Goal: Transaction & Acquisition: Purchase product/service

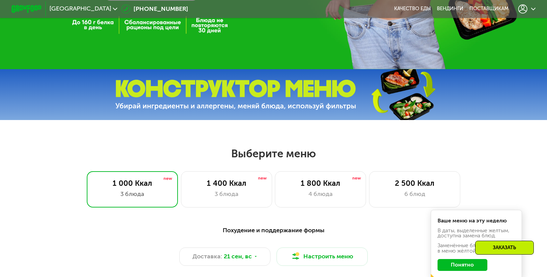
scroll to position [271, 0]
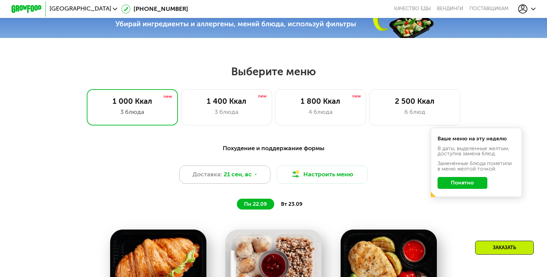
click at [236, 179] on span "21 сен, вс" at bounding box center [237, 174] width 28 height 9
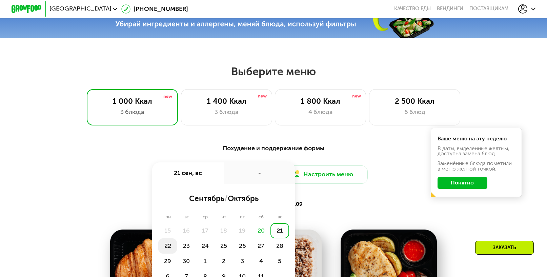
click at [168, 251] on div "22" at bounding box center [167, 245] width 19 height 15
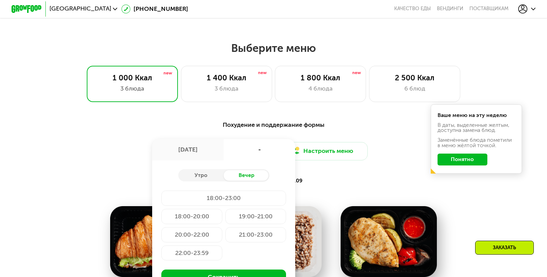
scroll to position [305, 0]
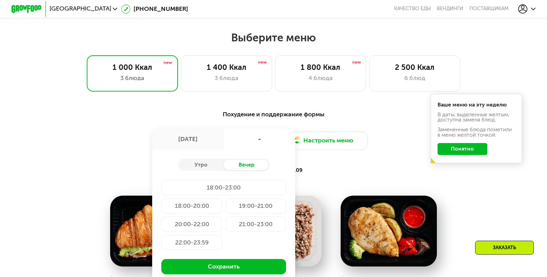
click at [469, 155] on button "Понятно" at bounding box center [461, 149] width 49 height 12
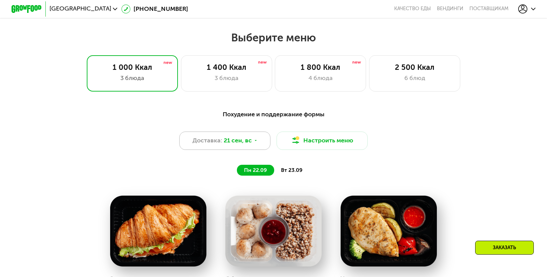
click at [249, 145] on span "21 сен, вс" at bounding box center [237, 140] width 28 height 9
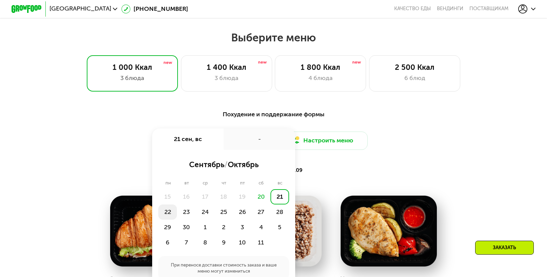
click at [168, 216] on div "22" at bounding box center [167, 211] width 19 height 15
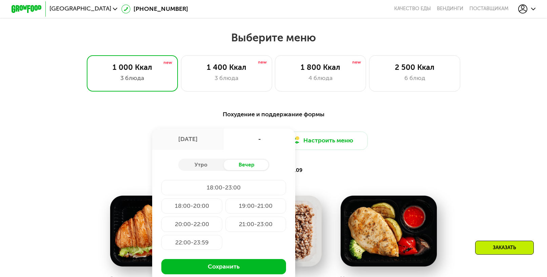
click at [191, 209] on div "18:00-20:00" at bounding box center [191, 205] width 61 height 15
click at [202, 170] on div "Утро" at bounding box center [201, 164] width 46 height 10
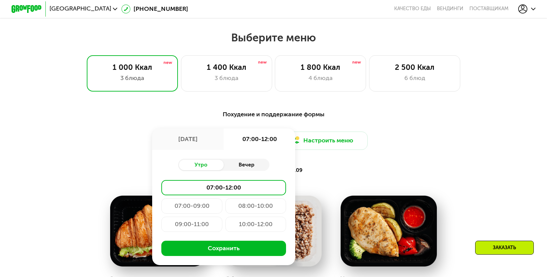
click at [256, 168] on div "Вечер" at bounding box center [246, 164] width 46 height 10
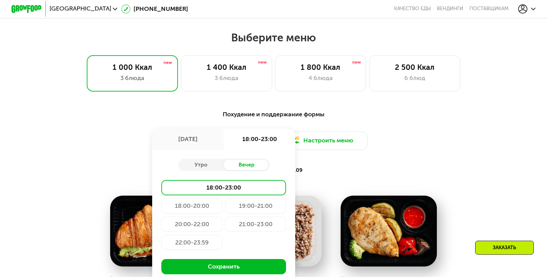
click at [196, 208] on div "18:00-20:00" at bounding box center [191, 205] width 61 height 15
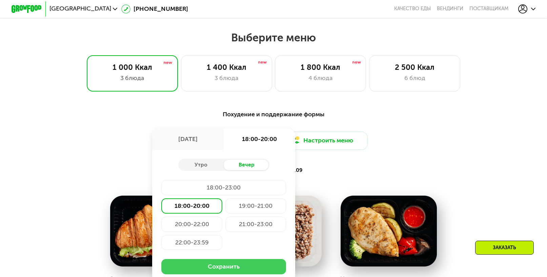
click at [226, 270] on button "Сохранить" at bounding box center [223, 266] width 125 height 15
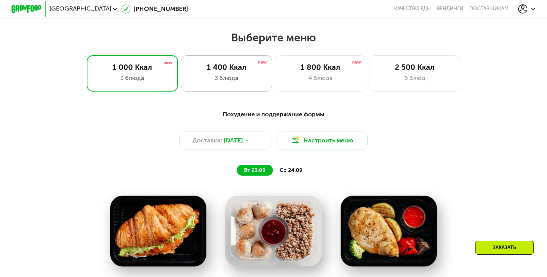
click at [230, 78] on div "3 блюда" at bounding box center [226, 77] width 75 height 9
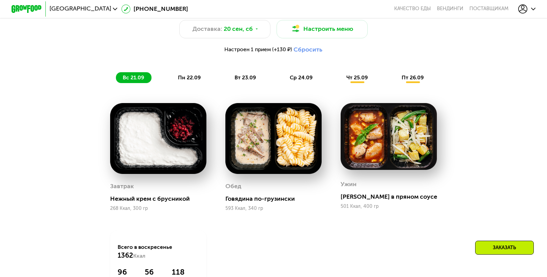
scroll to position [339, 0]
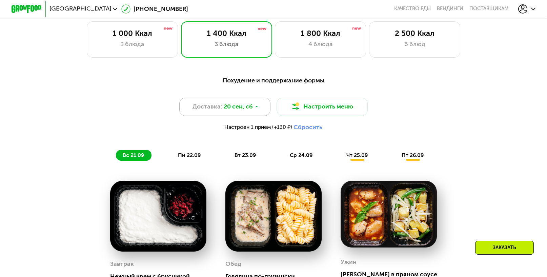
click at [232, 110] on span "20 сен, сб" at bounding box center [237, 106] width 29 height 9
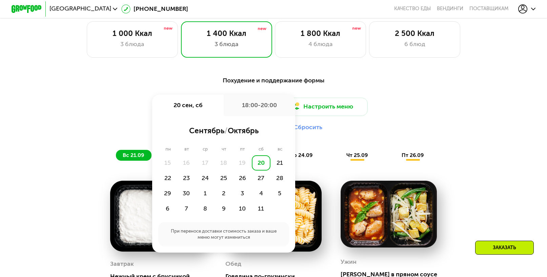
click at [439, 119] on div "Доставка: [DATE] сен, сб 18:00-20:00 сентябрь / октябрь пн вт ср чт пт сб вс 15…" at bounding box center [272, 116] width 449 height 37
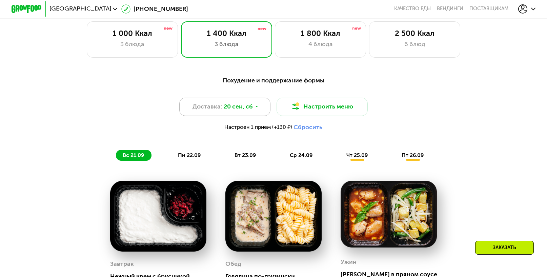
click at [244, 108] on span "20 сен, сб" at bounding box center [237, 106] width 29 height 9
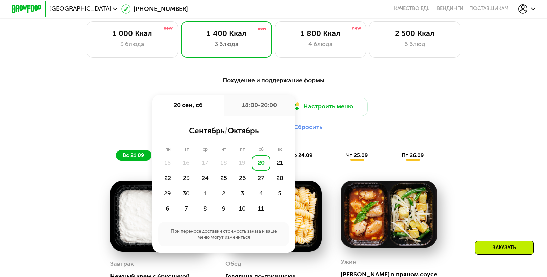
click at [456, 112] on div "Доставка: [DATE] сен, сб 18:00-20:00 сентябрь / октябрь пн вт ср чт пт сб вс 15…" at bounding box center [272, 116] width 449 height 37
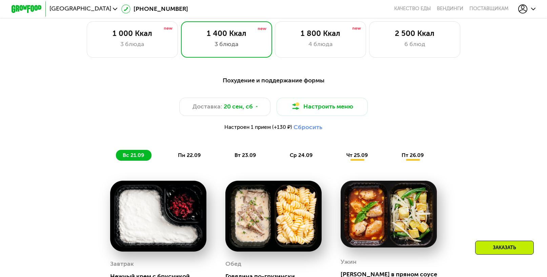
click at [507, 140] on div "Похудение и поддержание формы Доставка: [DATE] Настроить меню Настроен 1 прием …" at bounding box center [274, 238] width 468 height 334
click at [220, 49] on div "3 блюда" at bounding box center [226, 44] width 75 height 9
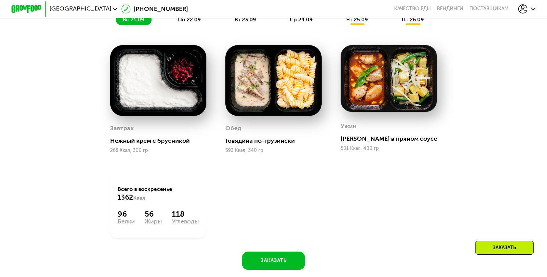
scroll to position [440, 0]
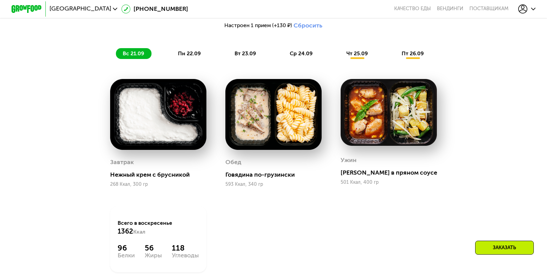
click at [186, 57] on span "пн 22.09" at bounding box center [189, 53] width 23 height 6
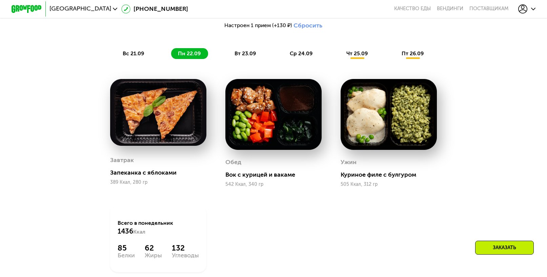
click at [487, 110] on div "Похудение и поддержание формы Доставка: [DATE] Настроить меню Настроен 1 прием …" at bounding box center [274, 137] width 468 height 334
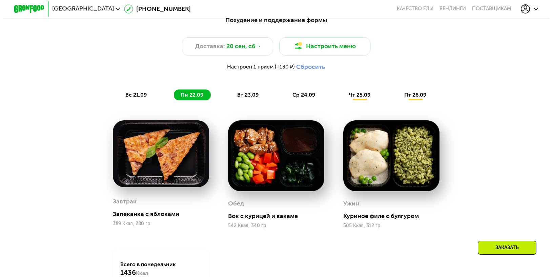
scroll to position [339, 0]
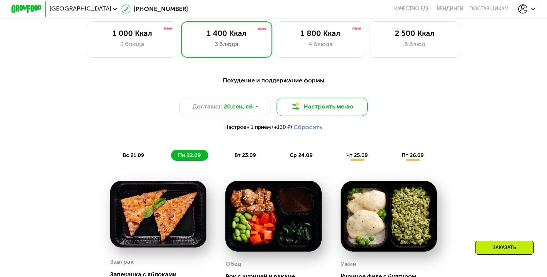
click at [310, 107] on button "Настроить меню" at bounding box center [321, 107] width 91 height 18
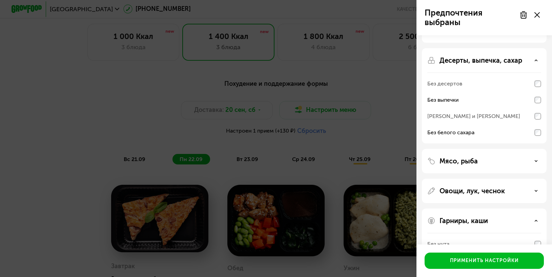
scroll to position [34, 0]
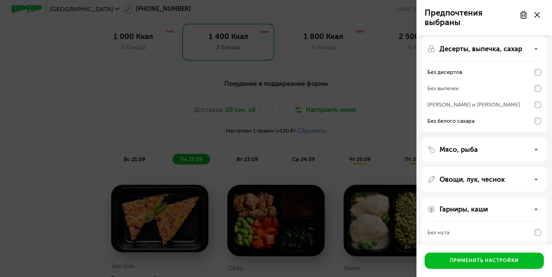
click at [532, 146] on div "Мясо, рыба" at bounding box center [484, 149] width 114 height 8
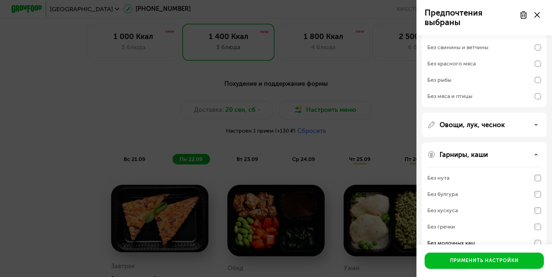
scroll to position [192, 0]
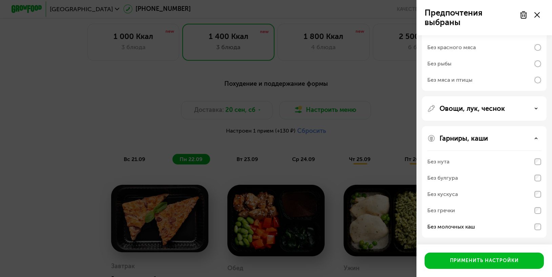
click at [534, 110] on icon at bounding box center [535, 108] width 3 height 3
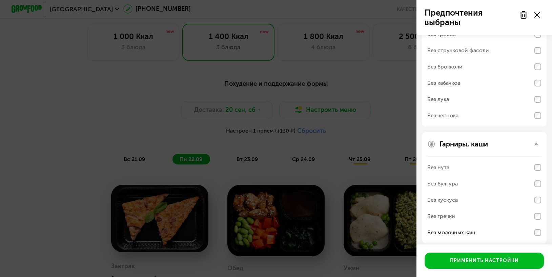
scroll to position [311, 0]
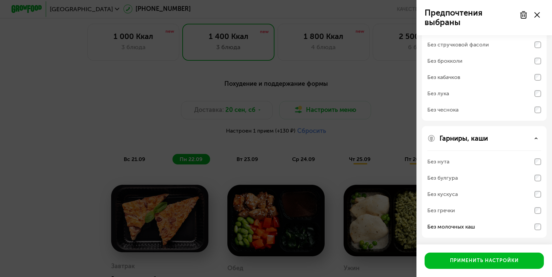
click at [535, 136] on icon at bounding box center [535, 137] width 3 height 3
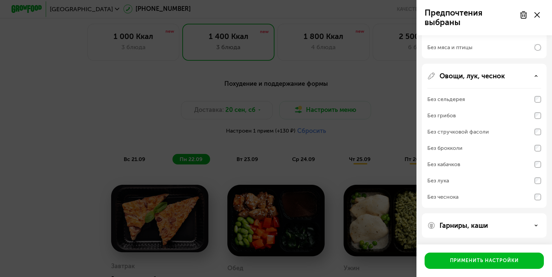
click at [537, 77] on div "Овощи, лук, чеснок" at bounding box center [484, 76] width 114 height 8
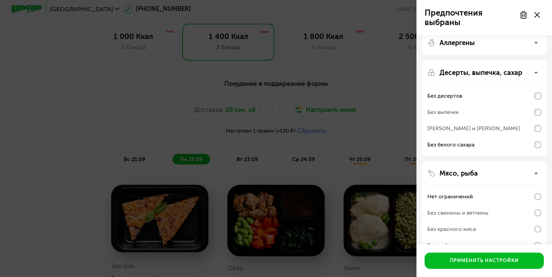
scroll to position [3, 0]
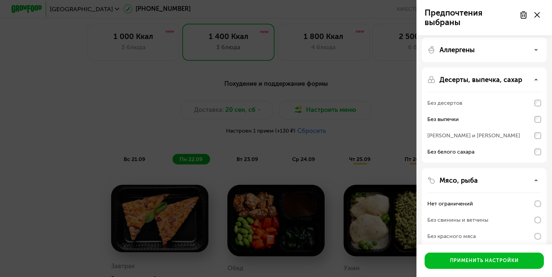
click at [505, 46] on div "Аллергены" at bounding box center [484, 50] width 114 height 8
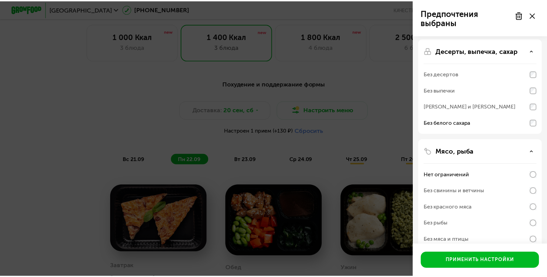
scroll to position [208, 0]
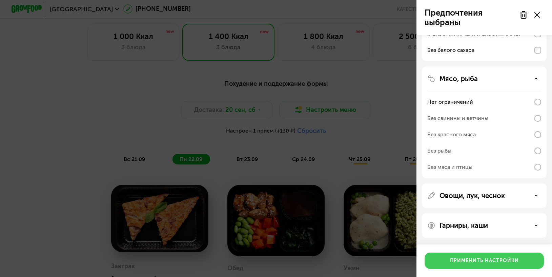
click at [479, 259] on div "Применить настройки" at bounding box center [484, 260] width 69 height 7
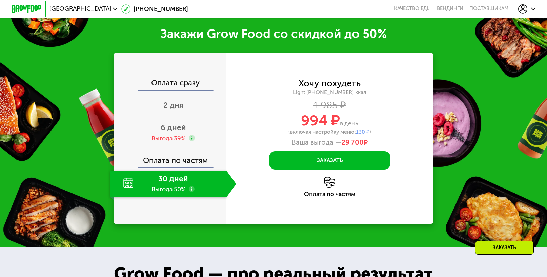
scroll to position [542, 0]
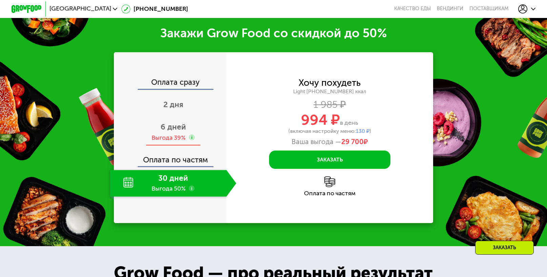
click at [167, 131] on span "6 дней" at bounding box center [172, 126] width 25 height 9
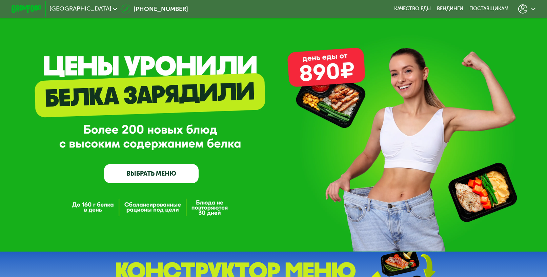
scroll to position [0, 0]
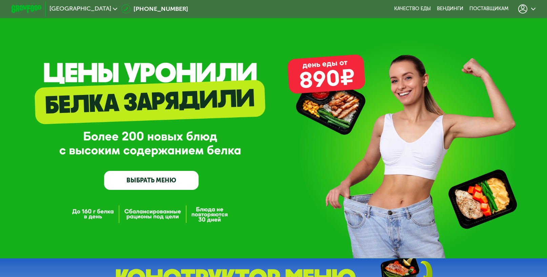
click at [522, 6] on icon at bounding box center [522, 8] width 9 height 9
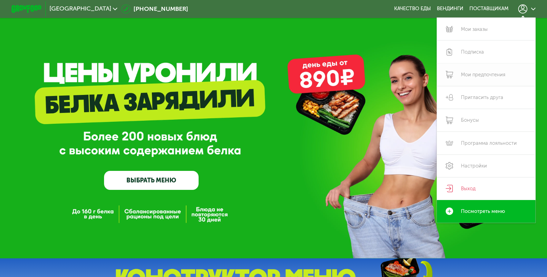
click at [481, 80] on link "Мои предпочтения" at bounding box center [485, 74] width 99 height 23
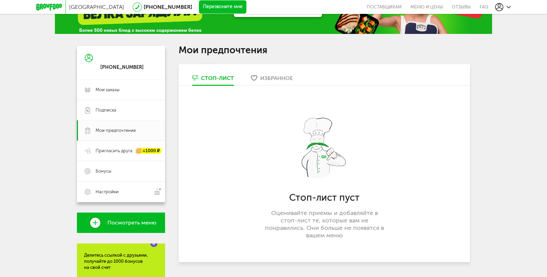
scroll to position [34, 0]
click at [272, 79] on div "Избранное" at bounding box center [276, 78] width 33 height 6
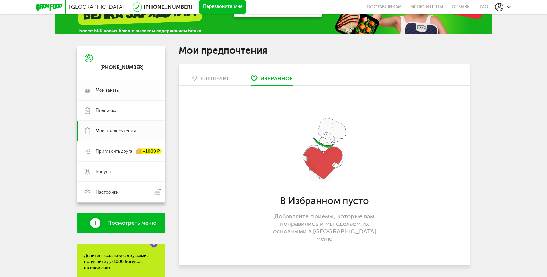
click at [131, 94] on link "Мои заказы" at bounding box center [121, 90] width 88 height 20
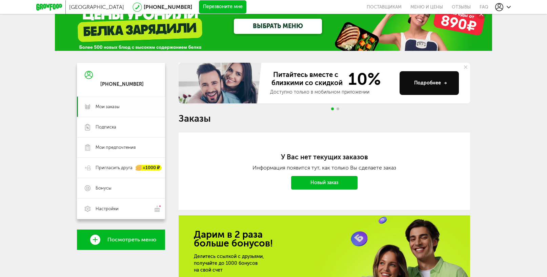
scroll to position [34, 0]
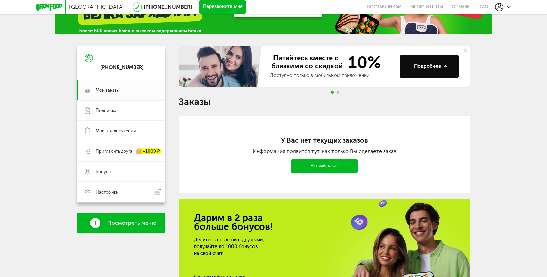
click at [137, 221] on span "Посмотреть меню" at bounding box center [131, 223] width 49 height 6
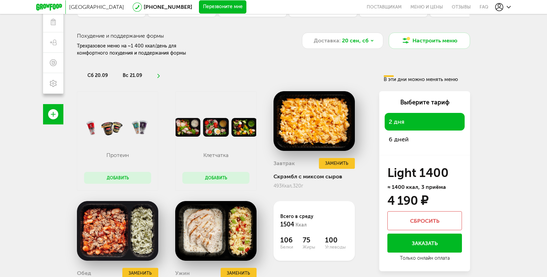
scroll to position [127, 0]
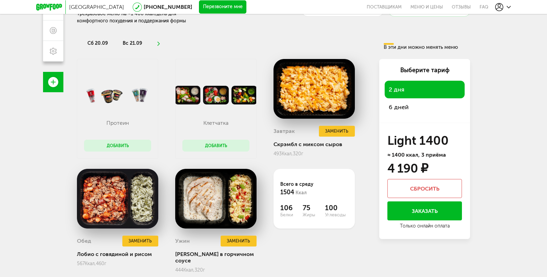
click at [398, 107] on span "6 дней" at bounding box center [424, 106] width 72 height 9
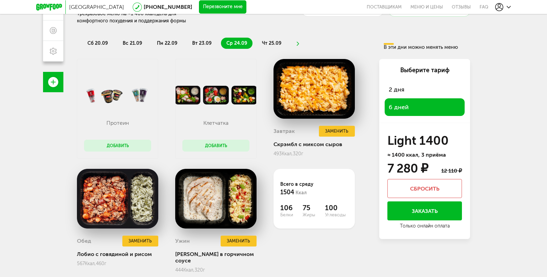
click at [165, 44] on span "пн 22.09" at bounding box center [167, 43] width 20 height 6
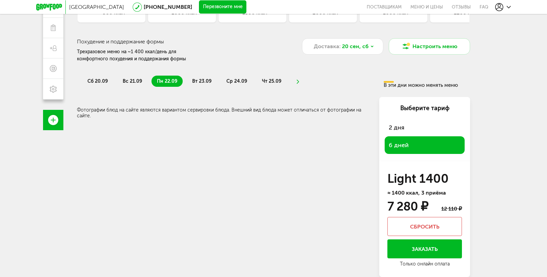
scroll to position [89, 0]
click at [200, 81] on span "вт 23.09" at bounding box center [201, 81] width 19 height 6
click at [235, 82] on span "ср 24.09" at bounding box center [236, 81] width 21 height 6
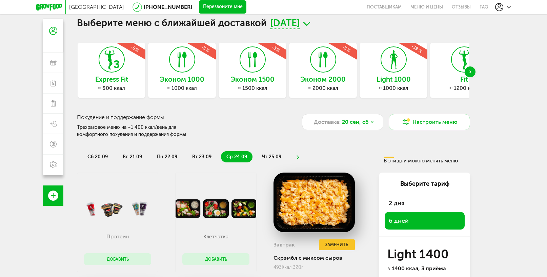
scroll to position [0, 0]
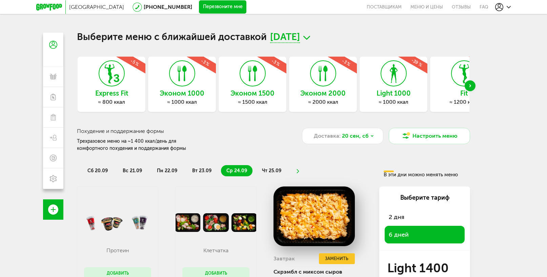
click at [470, 85] on icon "Next slide" at bounding box center [470, 85] width 2 height 3
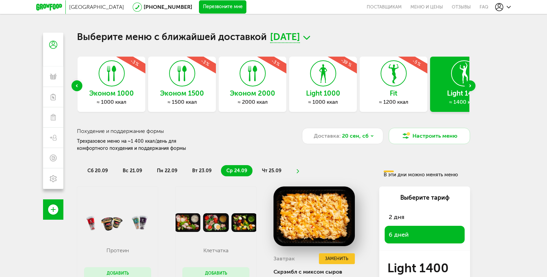
click at [470, 84] on icon "Next slide" at bounding box center [470, 85] width 2 height 3
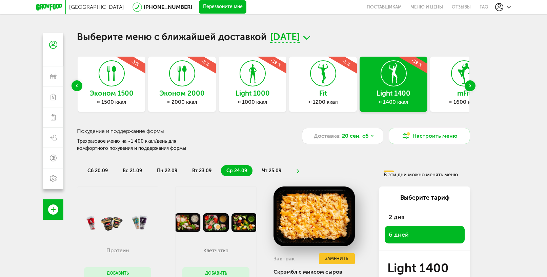
click at [379, 98] on div "Light 1400 ≈ 1400 ккал -39 %" at bounding box center [393, 84] width 68 height 55
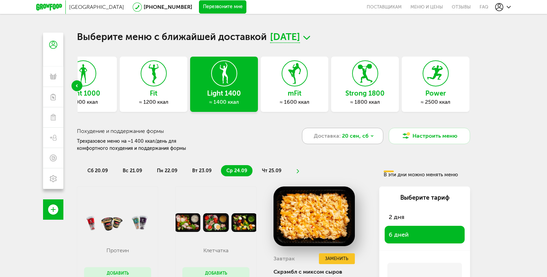
click at [334, 137] on span "Доставка:" at bounding box center [327, 136] width 27 height 8
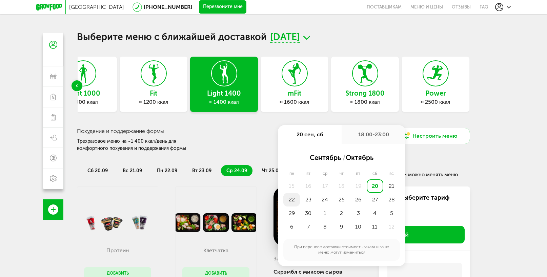
click at [293, 200] on div "22" at bounding box center [291, 200] width 17 height 14
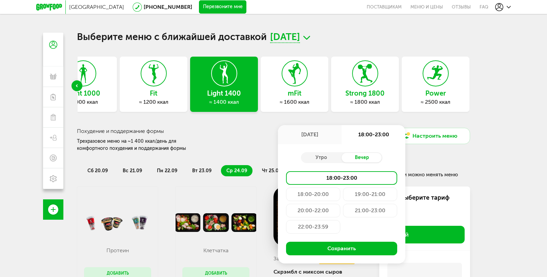
click at [308, 194] on div "18:00-20:00" at bounding box center [313, 194] width 54 height 14
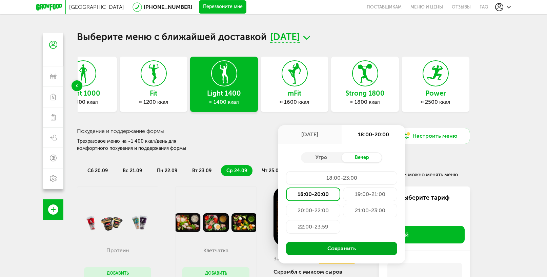
click at [330, 250] on button "Сохранить" at bounding box center [341, 248] width 111 height 14
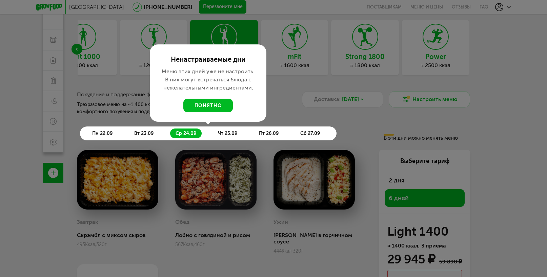
scroll to position [68, 0]
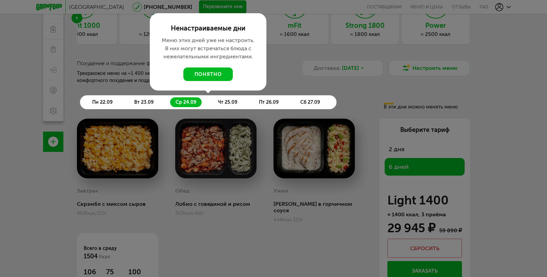
click at [201, 76] on button "понятно" at bounding box center [207, 74] width 49 height 14
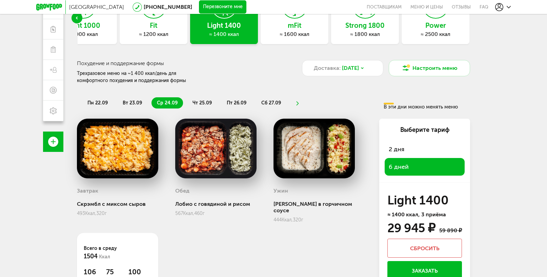
click at [98, 100] on span "пн 22.09" at bounding box center [97, 103] width 20 height 6
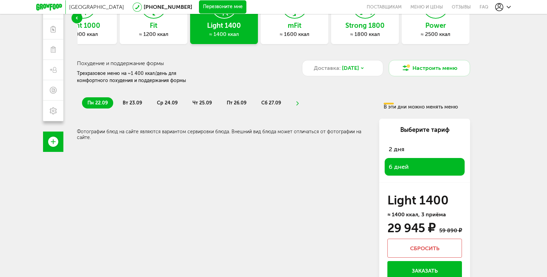
click at [133, 100] on span "вт 23.09" at bounding box center [132, 103] width 19 height 6
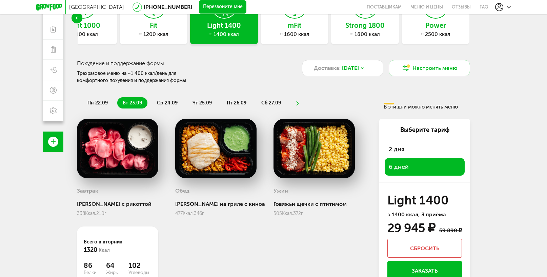
scroll to position [99, 0]
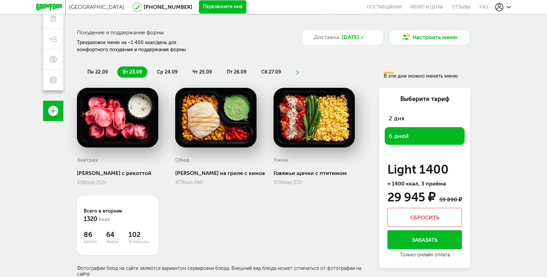
click at [167, 73] on span "ср 24.09" at bounding box center [167, 72] width 21 height 6
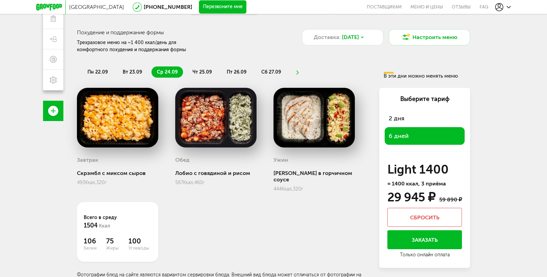
click at [399, 116] on span "2 дня" at bounding box center [424, 117] width 72 height 9
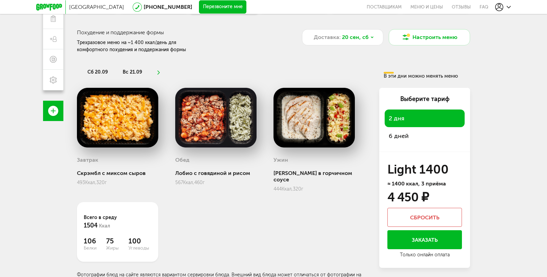
click at [400, 136] on span "6 дней" at bounding box center [424, 135] width 72 height 9
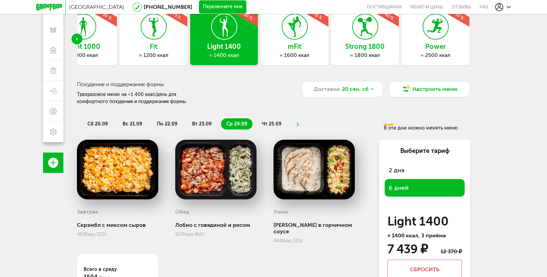
scroll to position [31, 0]
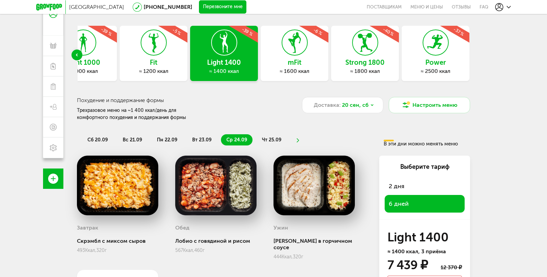
click at [200, 138] on span "вт 23.09" at bounding box center [201, 140] width 19 height 6
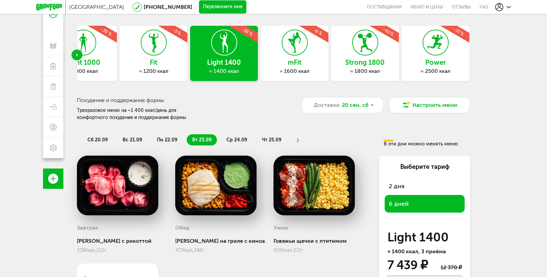
click at [237, 140] on span "ср 24.09" at bounding box center [236, 140] width 21 height 6
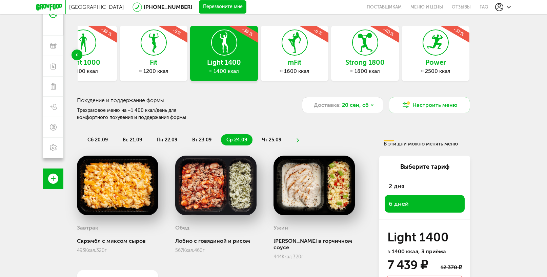
scroll to position [99, 0]
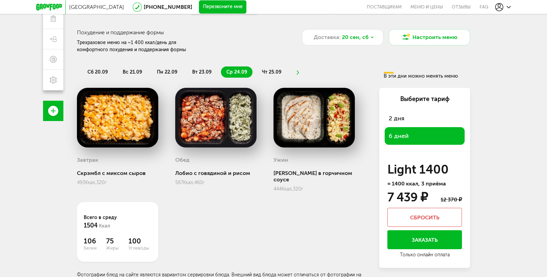
click at [271, 71] on span "чт 25.09" at bounding box center [271, 72] width 19 height 6
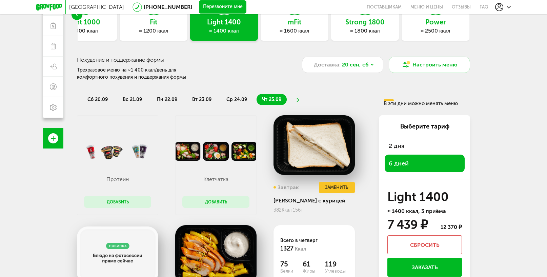
scroll to position [71, 0]
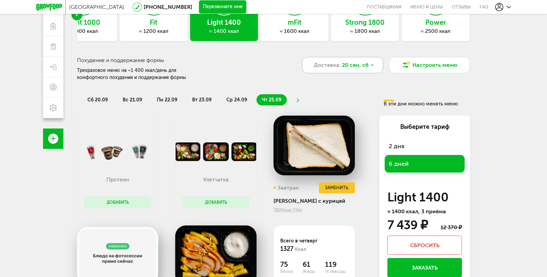
click at [364, 62] on span "20 сен, сб" at bounding box center [355, 65] width 27 height 8
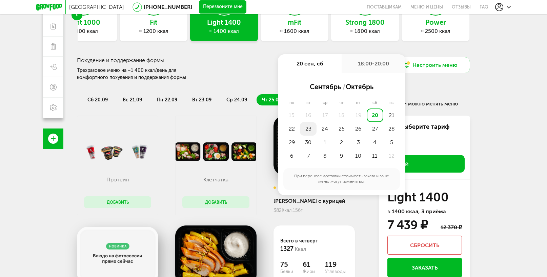
click at [304, 129] on div "23" at bounding box center [308, 129] width 17 height 14
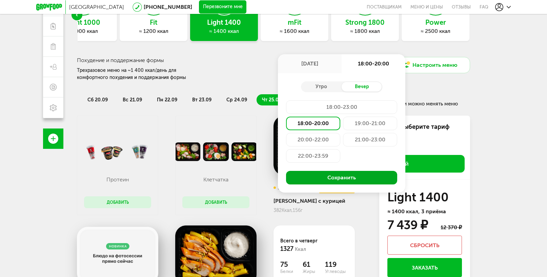
click at [324, 178] on button "Сохранить" at bounding box center [341, 178] width 111 height 14
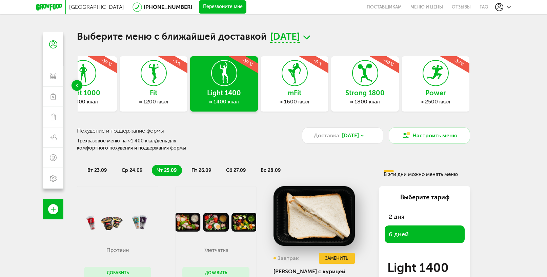
scroll to position [0, 0]
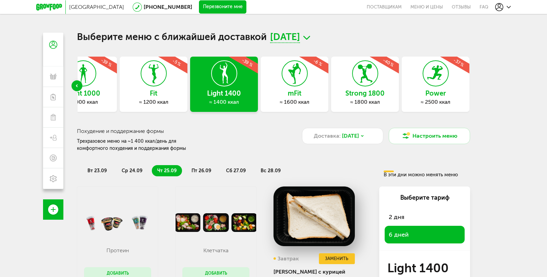
click at [170, 88] on div "Fit ≈ 1200 ккал -5 %" at bounding box center [154, 84] width 68 height 55
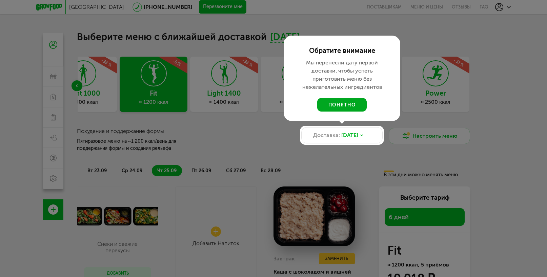
click at [349, 102] on button "понятно" at bounding box center [341, 105] width 49 height 14
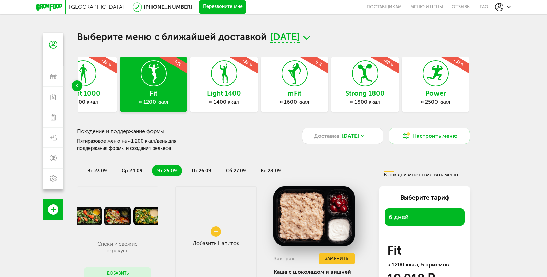
click at [93, 94] on h3 "Light 1000" at bounding box center [83, 92] width 68 height 7
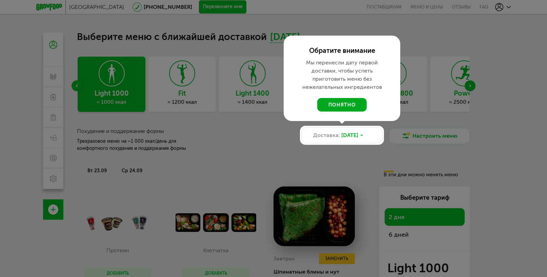
click at [343, 103] on button "понятно" at bounding box center [341, 105] width 49 height 14
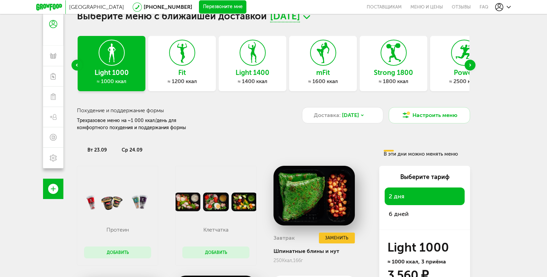
scroll to position [3, 0]
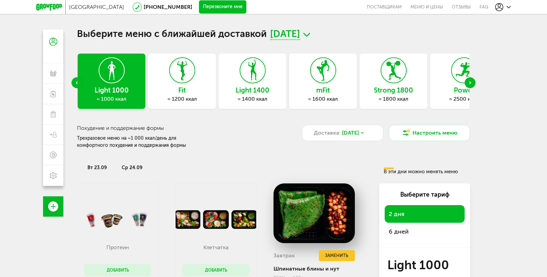
click at [184, 97] on div "≈ 1200 ккал" at bounding box center [182, 98] width 68 height 7
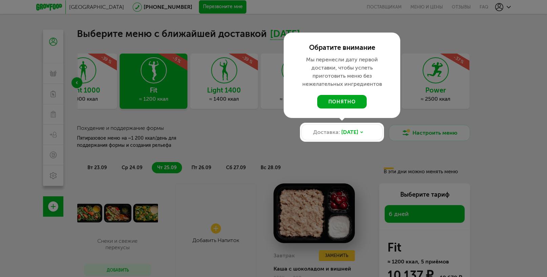
click at [332, 101] on button "понятно" at bounding box center [341, 102] width 49 height 14
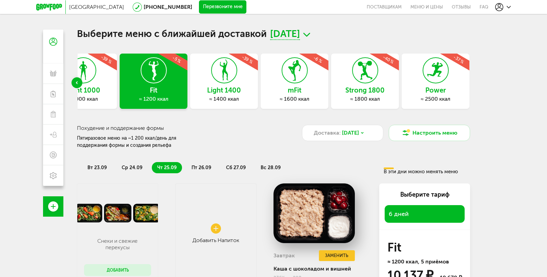
click at [241, 88] on h3 "Light 1400" at bounding box center [224, 89] width 68 height 7
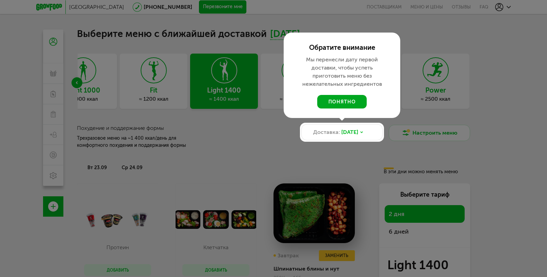
click at [339, 100] on button "понятно" at bounding box center [341, 102] width 49 height 14
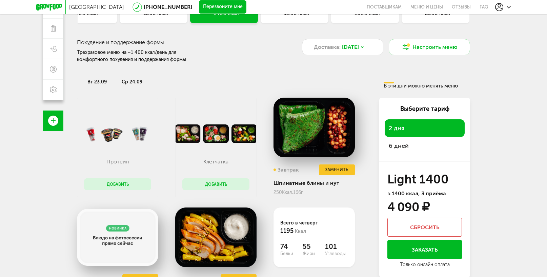
scroll to position [105, 0]
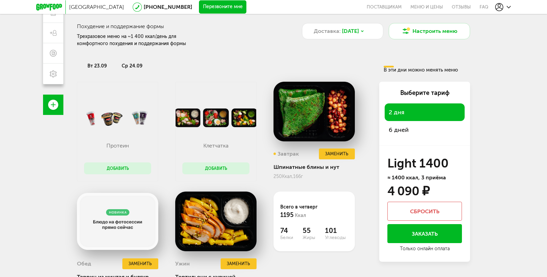
click at [422, 132] on span "6 дней" at bounding box center [424, 129] width 72 height 9
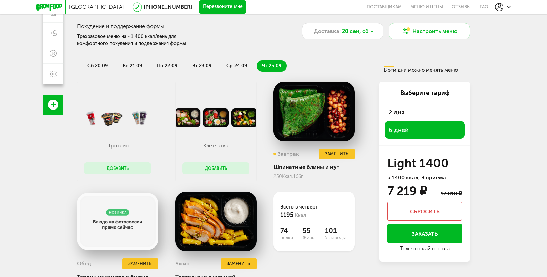
click at [233, 66] on span "ср 24.09" at bounding box center [236, 66] width 21 height 6
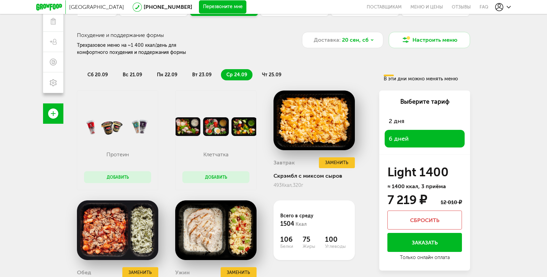
scroll to position [71, 0]
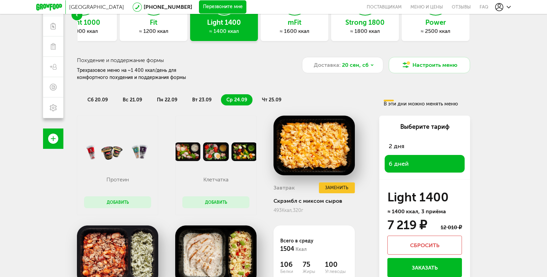
click at [201, 95] on li "вт 23.09" at bounding box center [202, 99] width 30 height 11
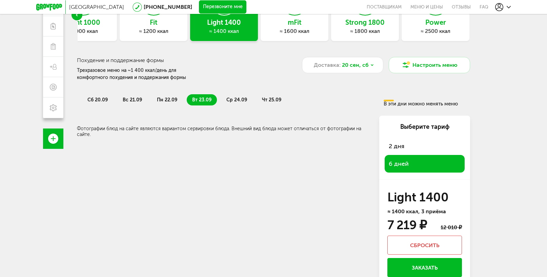
click at [165, 97] on span "пн 22.09" at bounding box center [167, 100] width 20 height 6
click at [358, 68] on span "20 сен, сб" at bounding box center [355, 65] width 27 height 8
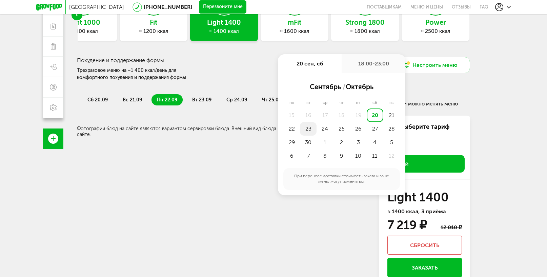
click at [308, 128] on div "23" at bounding box center [308, 129] width 17 height 14
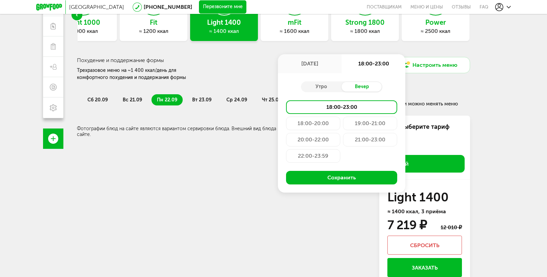
click at [321, 121] on div "18:00-20:00" at bounding box center [313, 123] width 54 height 14
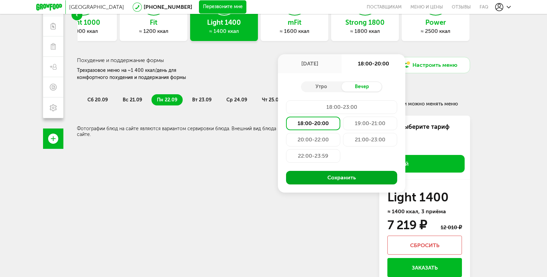
drag, startPoint x: 334, startPoint y: 177, endPoint x: 388, endPoint y: 160, distance: 57.1
click at [334, 177] on button "Сохранить" at bounding box center [341, 178] width 111 height 14
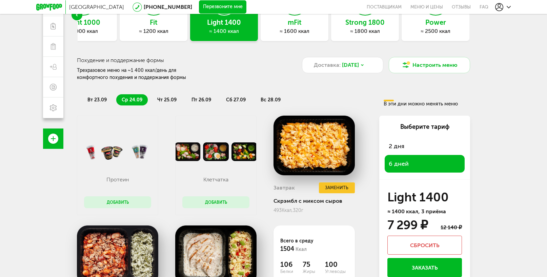
click at [97, 99] on span "вт 23.09" at bounding box center [96, 100] width 19 height 6
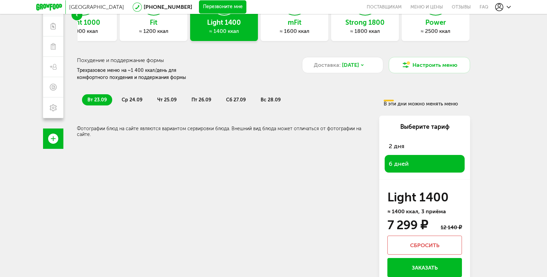
click at [123, 101] on span "ср 24.09" at bounding box center [132, 100] width 21 height 6
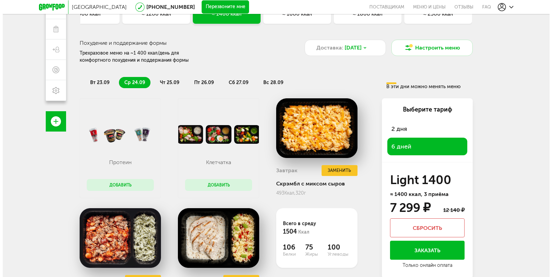
scroll to position [105, 0]
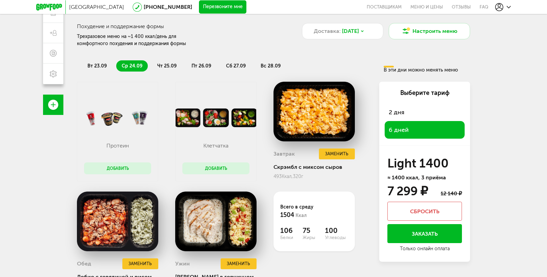
click at [209, 167] on button "Добавить" at bounding box center [215, 168] width 67 height 12
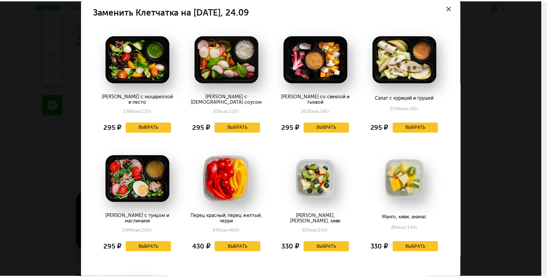
scroll to position [0, 0]
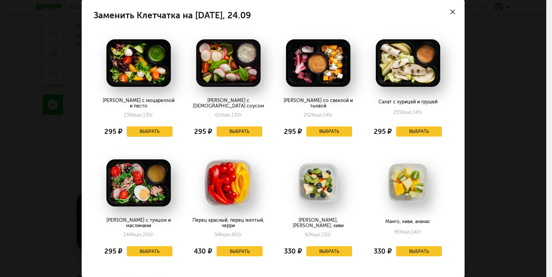
click at [148, 126] on button "Выбрать" at bounding box center [150, 131] width 46 height 10
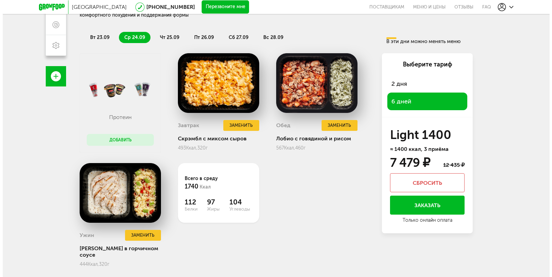
scroll to position [138, 0]
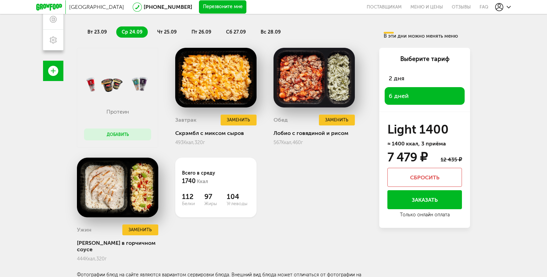
click at [165, 29] on span "чт 25.09" at bounding box center [166, 32] width 19 height 6
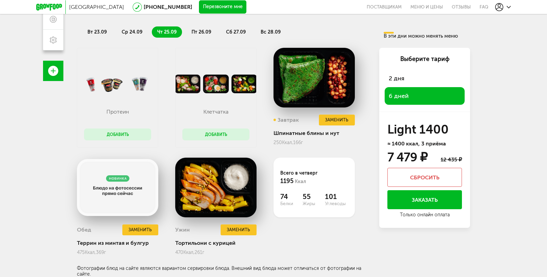
click at [198, 29] on span "пт 26.09" at bounding box center [201, 32] width 20 height 6
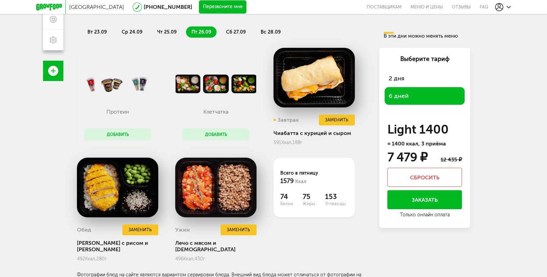
click at [227, 136] on button "Добавить" at bounding box center [215, 134] width 67 height 12
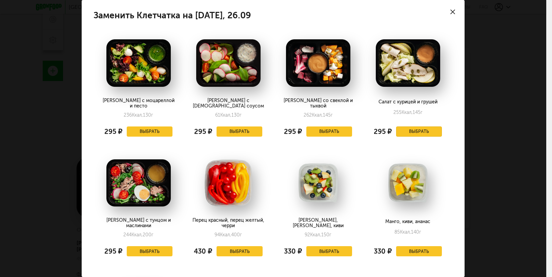
click at [412, 126] on button "Выбрать" at bounding box center [419, 131] width 46 height 10
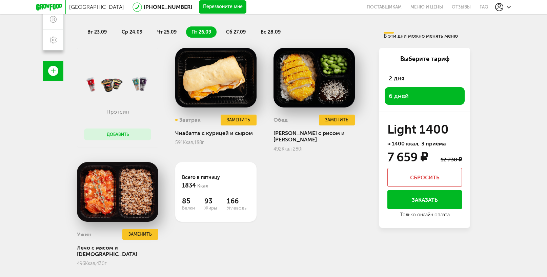
click at [230, 32] on span "сб 27.09" at bounding box center [236, 32] width 20 height 6
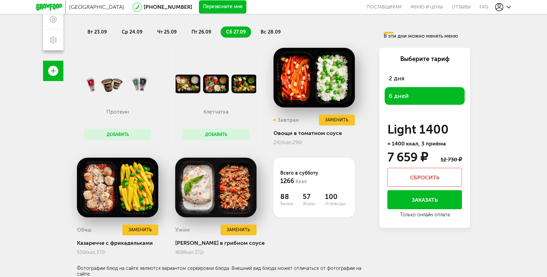
click at [194, 32] on span "пт 26.09" at bounding box center [201, 32] width 20 height 6
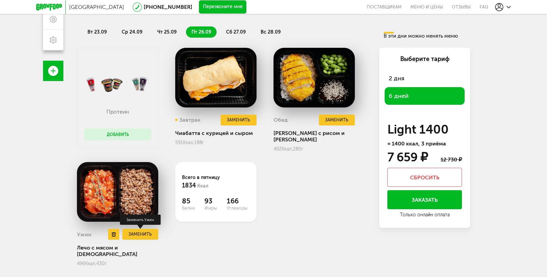
click at [138, 231] on button "Заменить" at bounding box center [140, 234] width 36 height 11
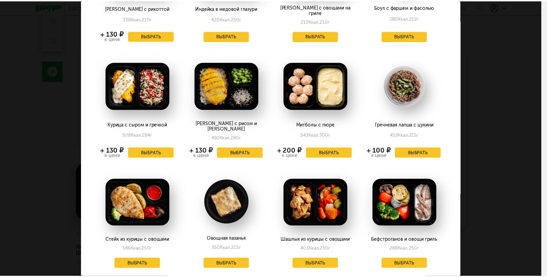
scroll to position [334, 0]
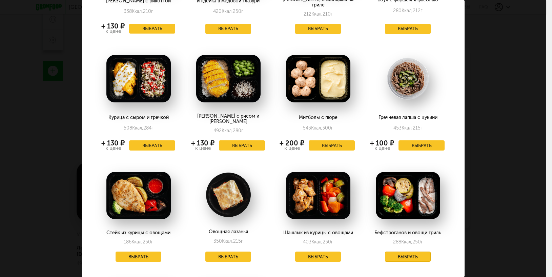
click at [392, 251] on button "Выбрать" at bounding box center [408, 256] width 46 height 10
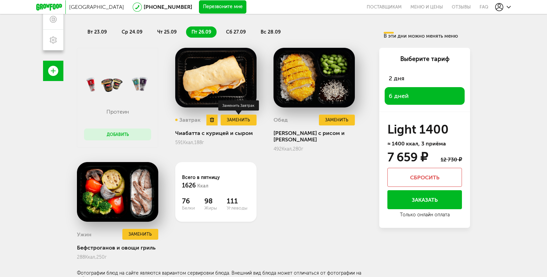
click at [233, 123] on button "Заменить" at bounding box center [238, 119] width 36 height 11
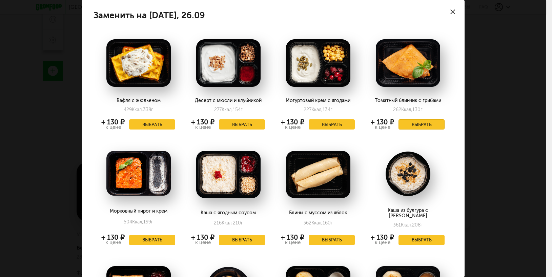
click at [419, 123] on button "Выбрать" at bounding box center [421, 124] width 46 height 10
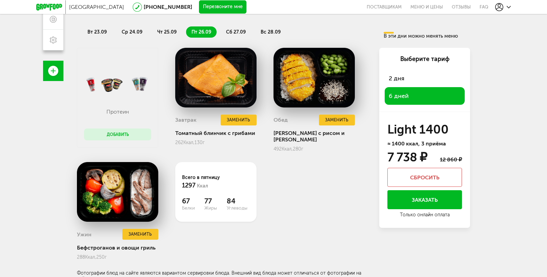
click at [156, 32] on li "чт 25.09" at bounding box center [167, 31] width 30 height 11
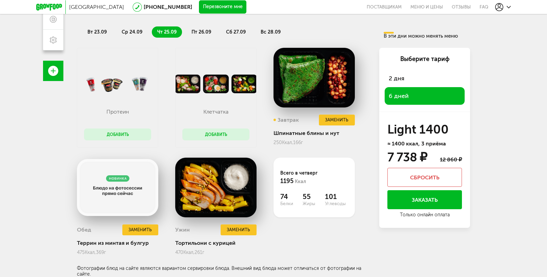
click at [199, 31] on span "пт 26.09" at bounding box center [201, 32] width 20 height 6
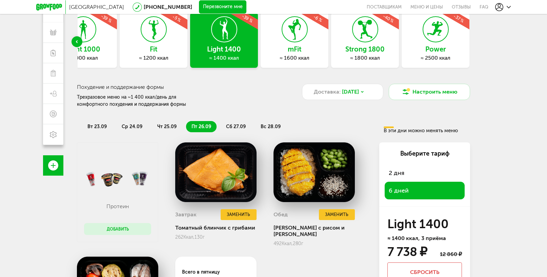
scroll to position [105, 0]
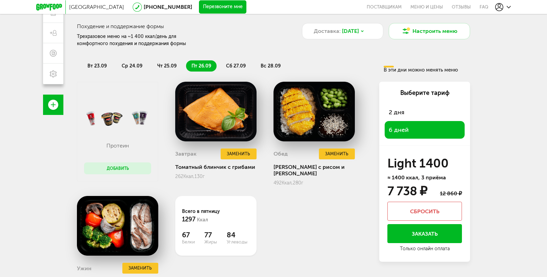
click at [126, 66] on span "ср 24.09" at bounding box center [132, 66] width 21 height 6
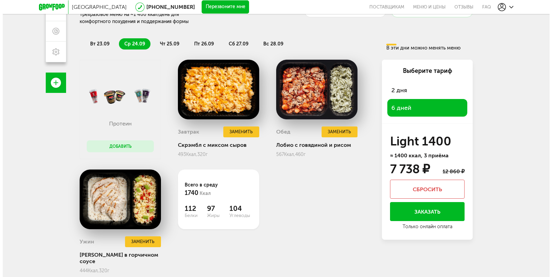
scroll to position [138, 0]
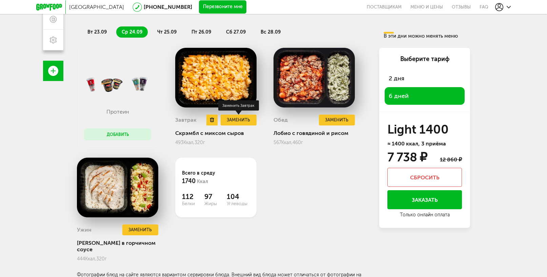
click at [236, 120] on button "Заменить" at bounding box center [238, 119] width 36 height 11
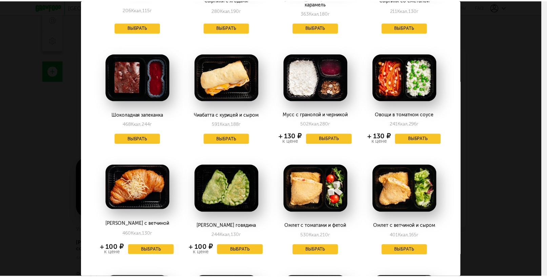
scroll to position [542, 0]
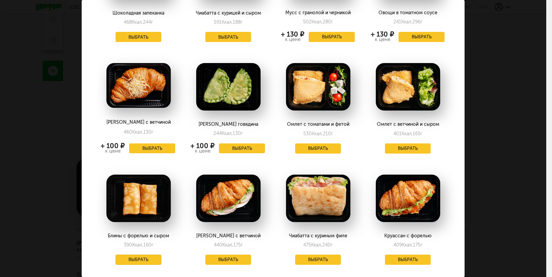
click at [128, 254] on button "Выбрать" at bounding box center [138, 259] width 46 height 10
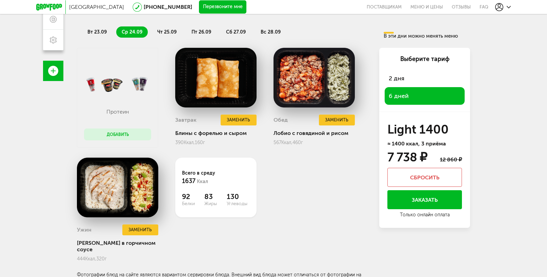
scroll to position [71, 0]
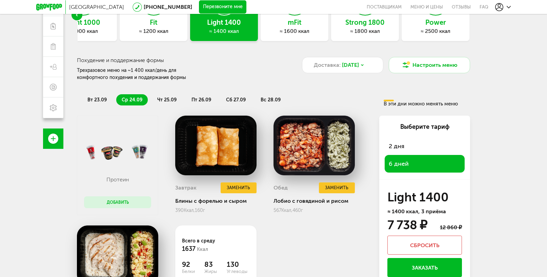
click at [87, 99] on span "вт 23.09" at bounding box center [96, 100] width 19 height 6
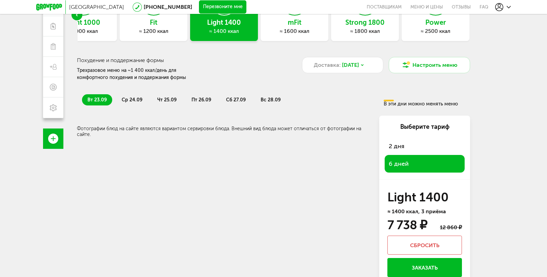
click at [140, 102] on span "ср 24.09" at bounding box center [132, 100] width 21 height 6
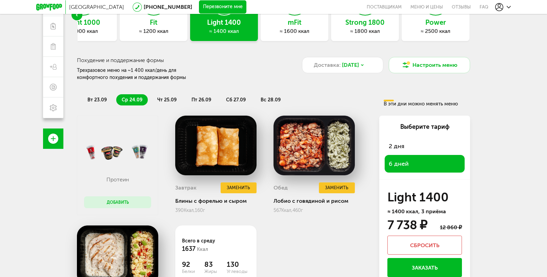
click at [171, 100] on span "чт 25.09" at bounding box center [166, 100] width 19 height 6
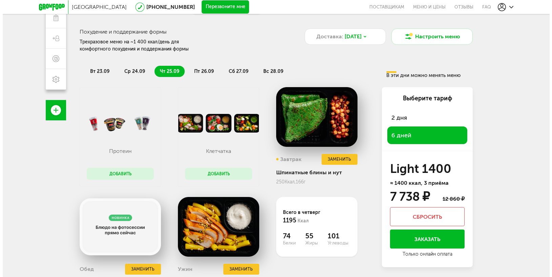
scroll to position [138, 0]
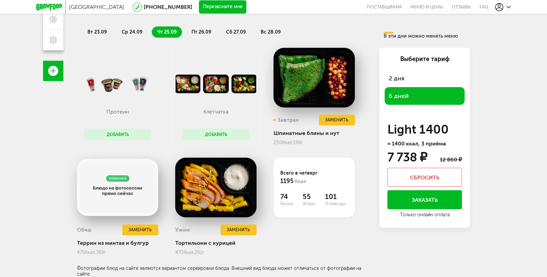
click at [129, 33] on span "ср 24.09" at bounding box center [132, 32] width 21 height 6
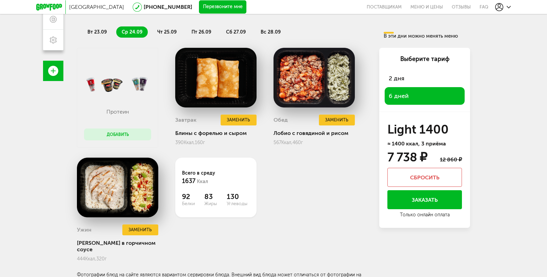
click at [169, 30] on span "чт 25.09" at bounding box center [166, 32] width 19 height 6
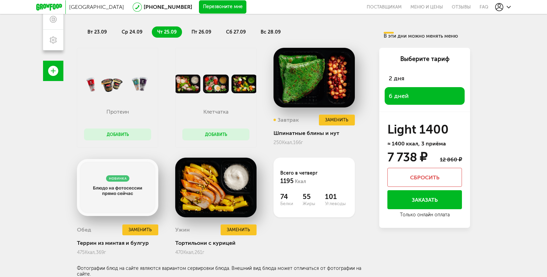
click at [196, 29] on li "пт 26.09" at bounding box center [201, 31] width 30 height 11
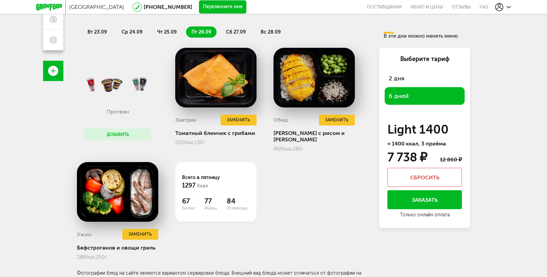
click at [120, 133] on button "Добавить" at bounding box center [117, 134] width 67 height 12
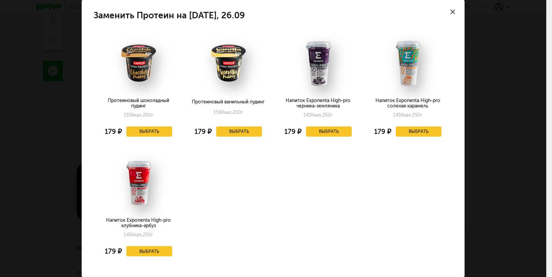
click at [517, 130] on div "Заменить Протеин на пятница, 26.09 Протеиновый шоколадный пудинг 155 Ккал, 200 …" at bounding box center [273, 138] width 546 height 277
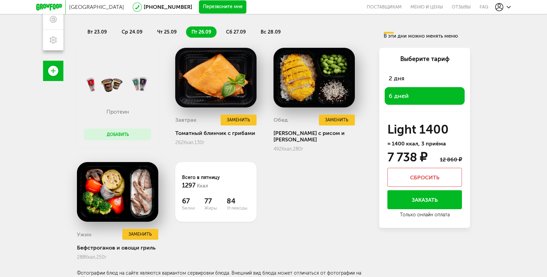
click at [229, 27] on li "сб 27.09" at bounding box center [235, 31] width 30 height 11
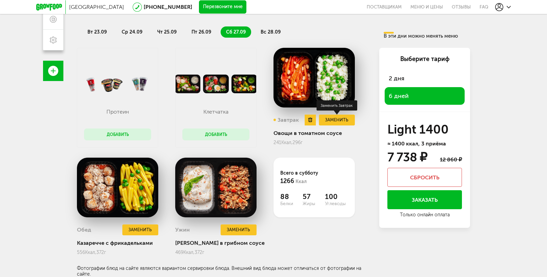
click at [343, 122] on button "Заменить" at bounding box center [337, 119] width 36 height 11
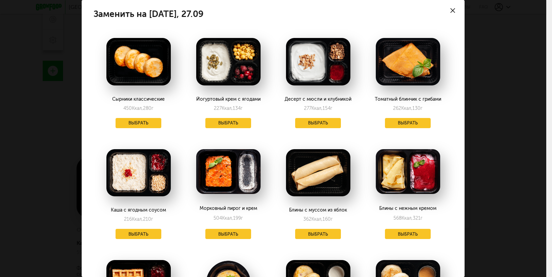
scroll to position [0, 0]
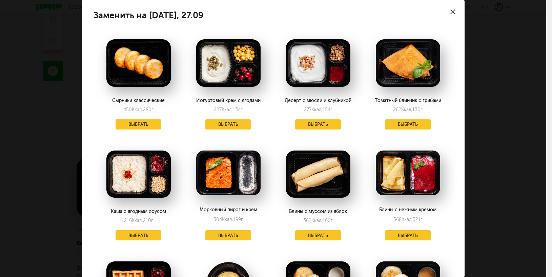
click at [506, 133] on div "Заменить на суббота, 27.09 Сырники классические 450 Ккал, 280 г Выбрать Йогурто…" at bounding box center [273, 138] width 546 height 277
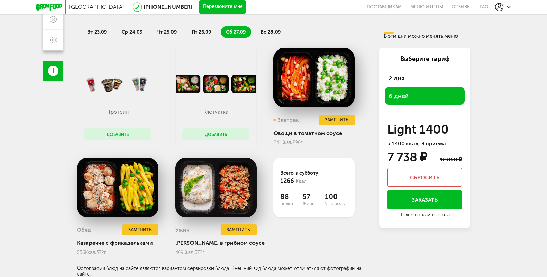
click at [217, 135] on button "Добавить" at bounding box center [215, 134] width 67 height 12
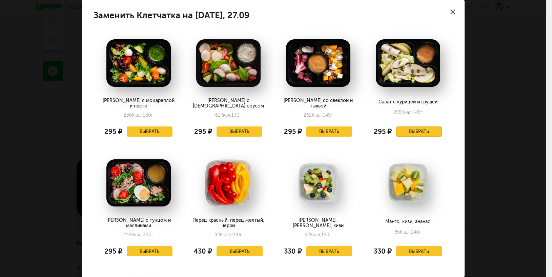
click at [411, 126] on button "Выбрать" at bounding box center [419, 131] width 46 height 10
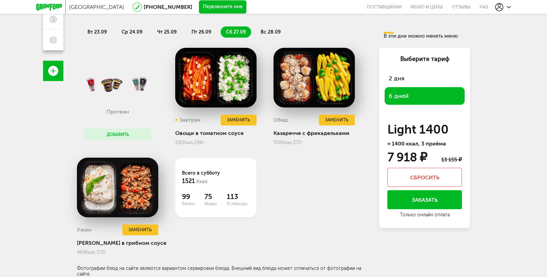
click at [268, 30] on span "вс 28.09" at bounding box center [270, 32] width 20 height 6
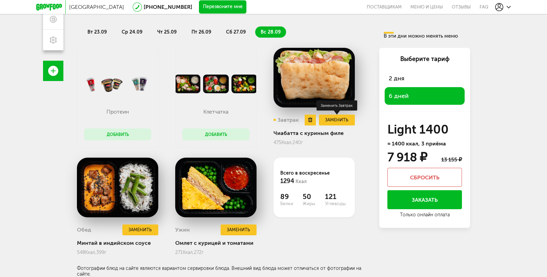
click at [349, 121] on button "Заменить" at bounding box center [337, 119] width 36 height 11
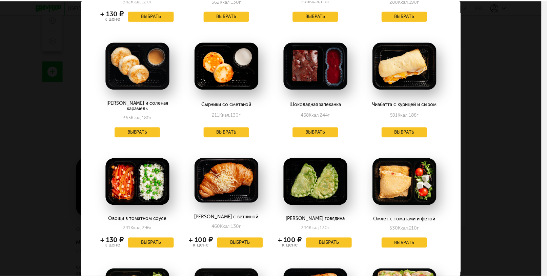
scroll to position [329, 0]
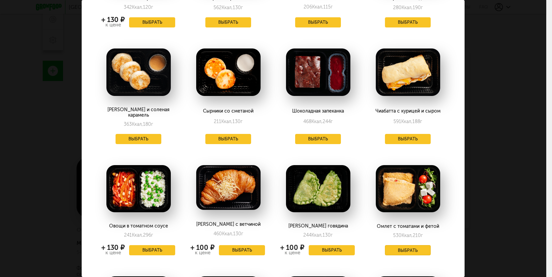
click at [406, 245] on button "Выбрать" at bounding box center [408, 250] width 46 height 10
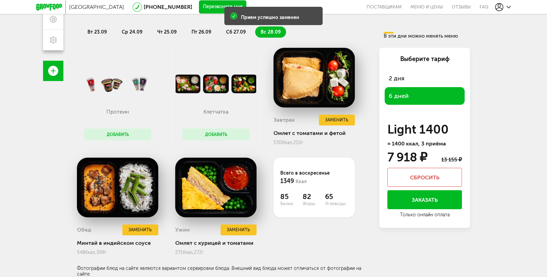
click at [228, 32] on span "сб 27.09" at bounding box center [236, 32] width 20 height 6
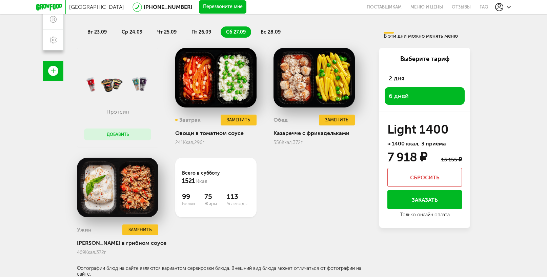
click at [204, 33] on span "пт 26.09" at bounding box center [201, 32] width 20 height 6
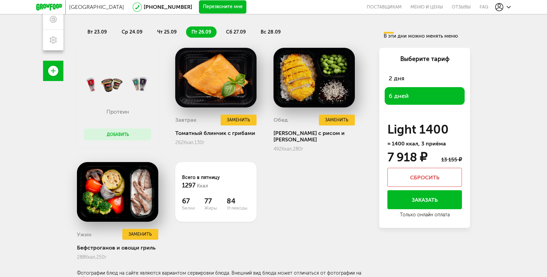
click at [234, 32] on span "сб 27.09" at bounding box center [236, 32] width 20 height 6
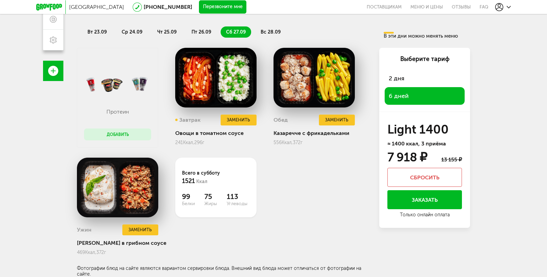
click at [197, 31] on span "пт 26.09" at bounding box center [201, 32] width 20 height 6
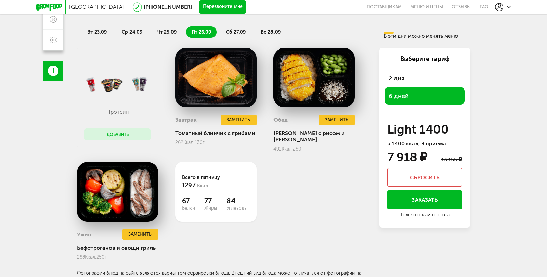
click at [162, 29] on span "чт 25.09" at bounding box center [166, 32] width 19 height 6
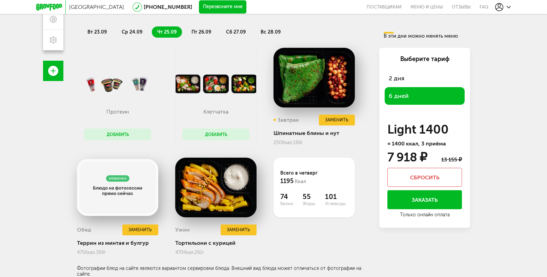
click at [140, 30] on span "ср 24.09" at bounding box center [132, 32] width 21 height 6
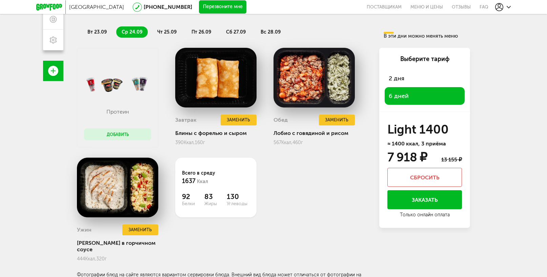
click at [267, 31] on span "вс 28.09" at bounding box center [270, 32] width 20 height 6
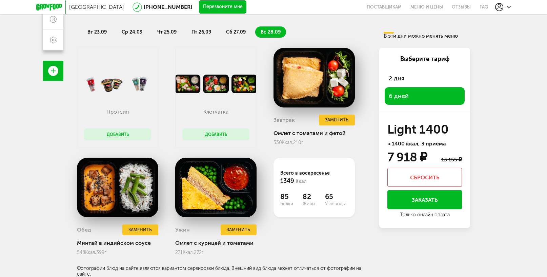
click at [228, 31] on span "сб 27.09" at bounding box center [236, 32] width 20 height 6
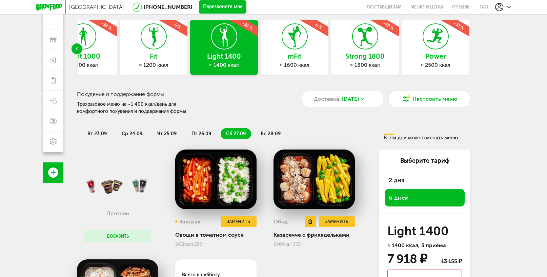
scroll to position [138, 0]
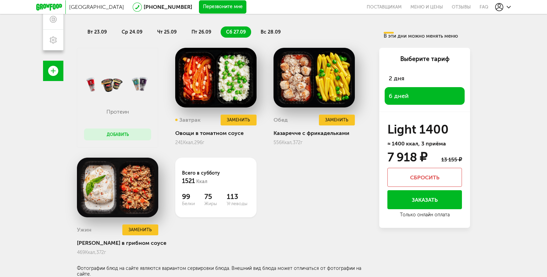
click at [428, 199] on button "Заказать" at bounding box center [424, 199] width 74 height 19
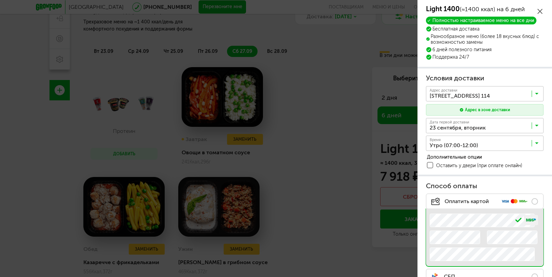
click at [430, 165] on span at bounding box center [430, 165] width 6 height 6
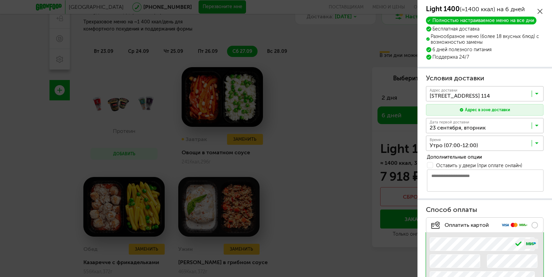
click at [496, 145] on input "Search for option" at bounding box center [485, 145] width 117 height 12
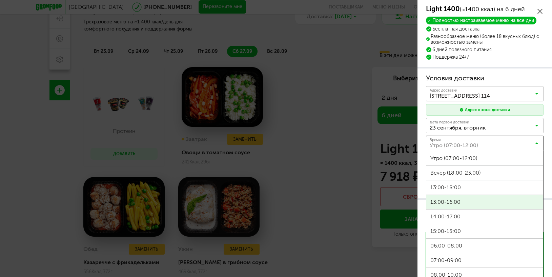
click at [490, 201] on span "13:00-16:00" at bounding box center [484, 202] width 117 height 14
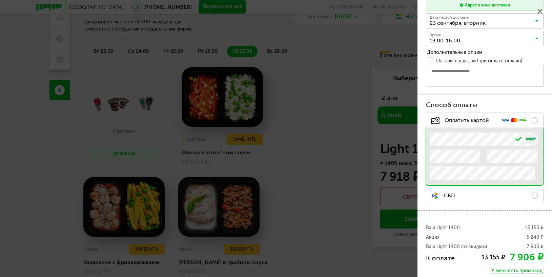
scroll to position [143, 0]
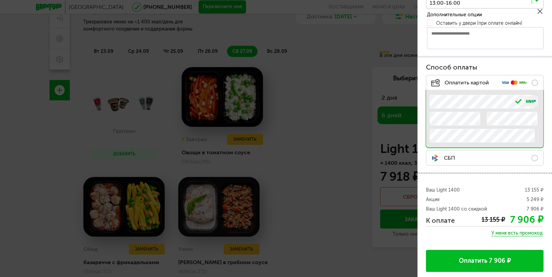
click at [497, 259] on button "Оплатить 7 906 ₽" at bounding box center [484, 261] width 117 height 22
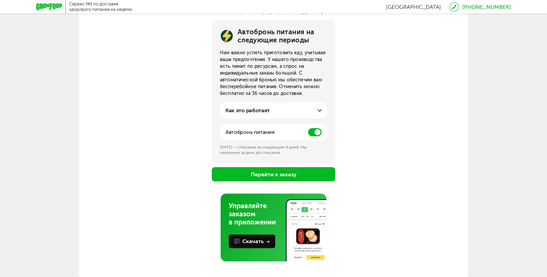
scroll to position [79, 0]
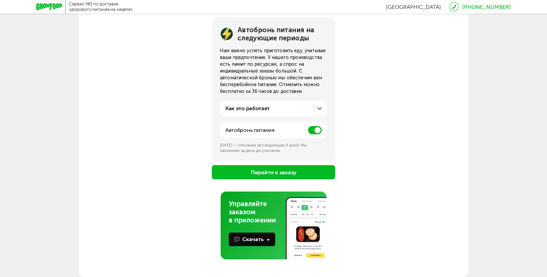
click at [287, 169] on button "Перейти к заказу" at bounding box center [273, 172] width 123 height 14
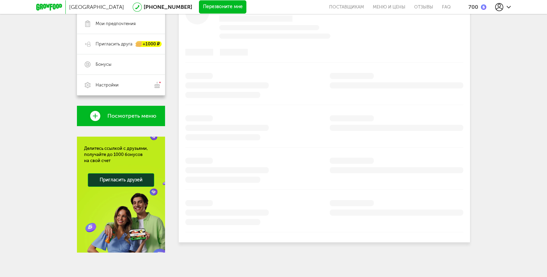
scroll to position [144, 0]
